Goal: Transaction & Acquisition: Purchase product/service

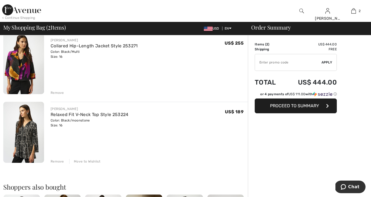
scroll to position [52, 0]
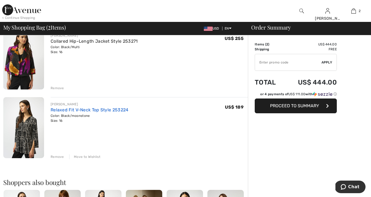
click at [112, 110] on link "Relaxed Fit V-Neck Top Style 253224" at bounding box center [90, 109] width 78 height 5
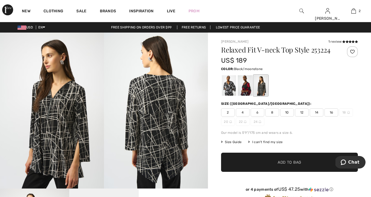
checkbox input "true"
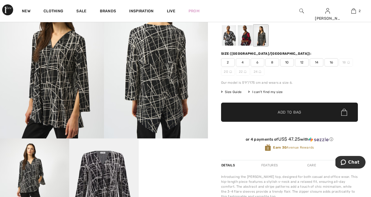
scroll to position [48, 0]
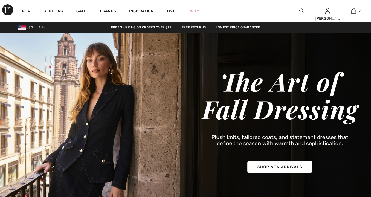
checkbox input "true"
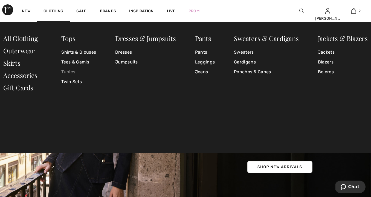
click at [70, 69] on link "Tunics" at bounding box center [78, 72] width 35 height 10
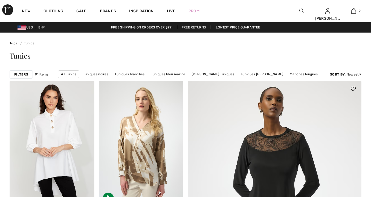
checkbox input "true"
click at [97, 73] on link "Tuniques noires" at bounding box center [96, 74] width 31 height 7
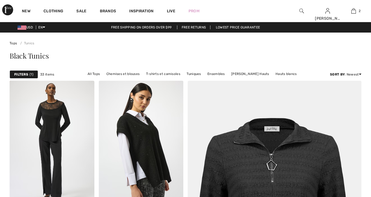
checkbox input "true"
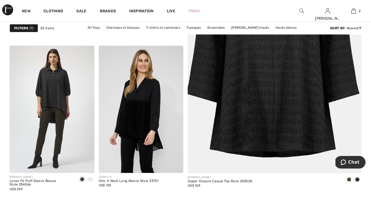
scroll to position [209, 0]
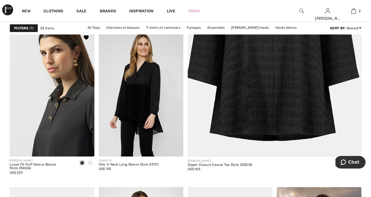
click at [43, 84] on img at bounding box center [52, 92] width 85 height 127
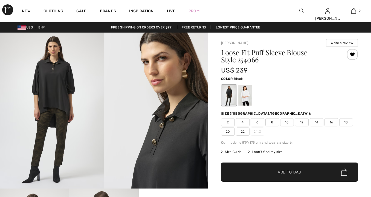
checkbox input "true"
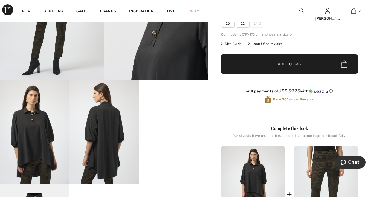
scroll to position [129, 0]
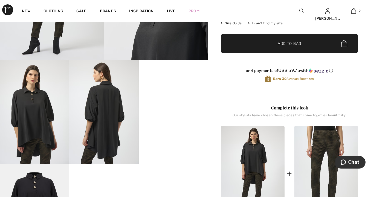
click at [175, 95] on video "Your browser does not support the video tag." at bounding box center [173, 77] width 69 height 35
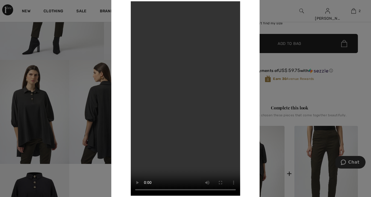
click at [78, 78] on div at bounding box center [185, 98] width 371 height 197
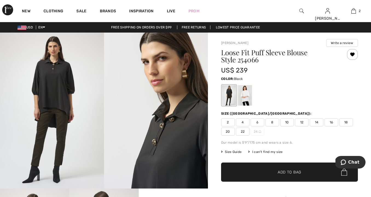
scroll to position [0, 0]
click at [159, 133] on img at bounding box center [156, 111] width 104 height 156
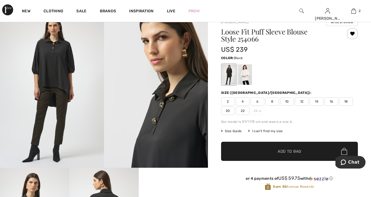
scroll to position [23, 0]
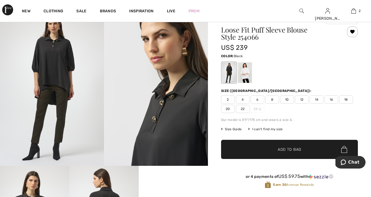
click at [233, 128] on span "Size Guide" at bounding box center [231, 129] width 21 height 5
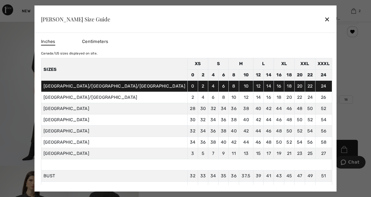
click at [325, 18] on div "✕" at bounding box center [328, 19] width 6 height 12
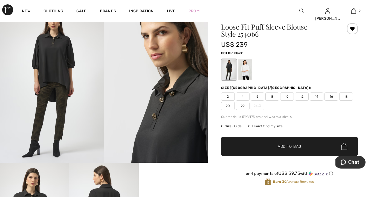
scroll to position [27, 0]
